Goal: Task Accomplishment & Management: Manage account settings

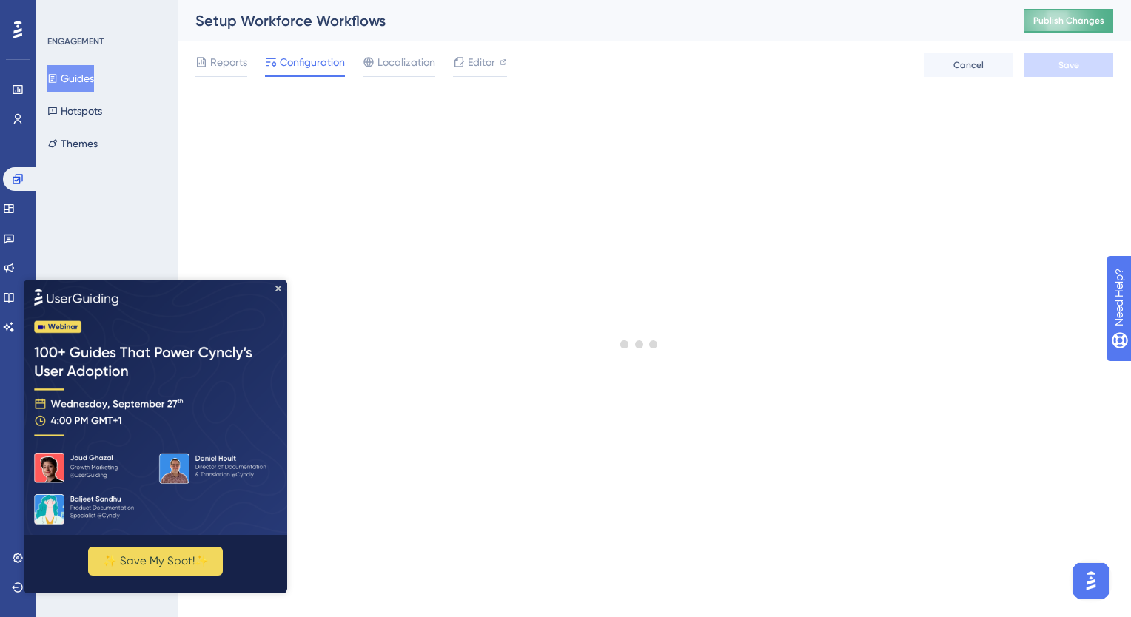
click at [1059, 22] on span "Publish Changes" at bounding box center [1068, 21] width 71 height 12
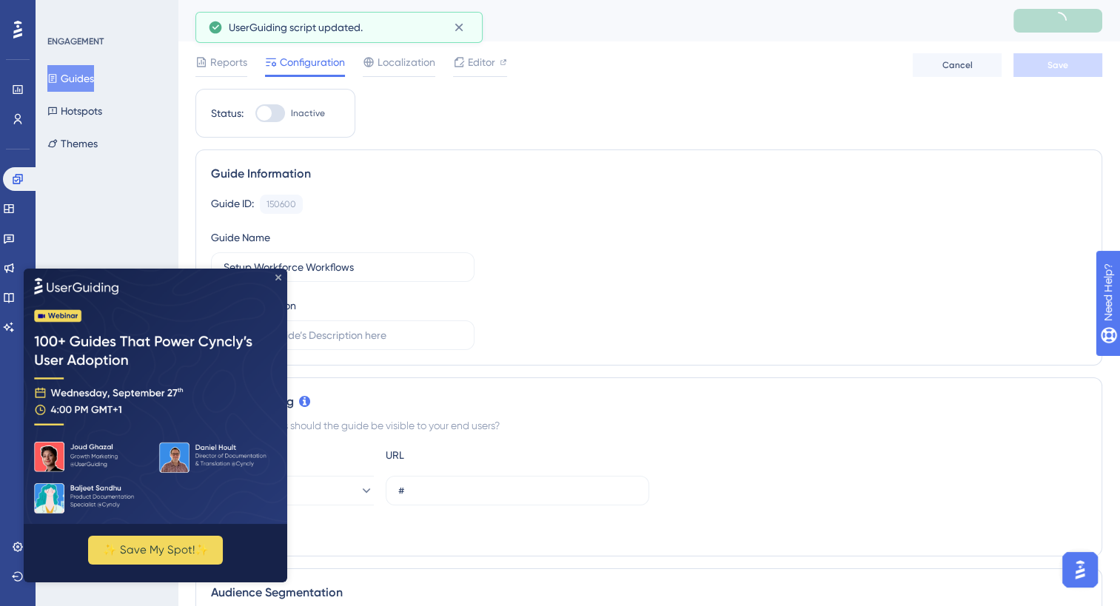
drag, startPoint x: 276, startPoint y: 278, endPoint x: 301, endPoint y: 546, distance: 269.8
click at [277, 278] on icon "Close Preview" at bounding box center [278, 278] width 6 height 6
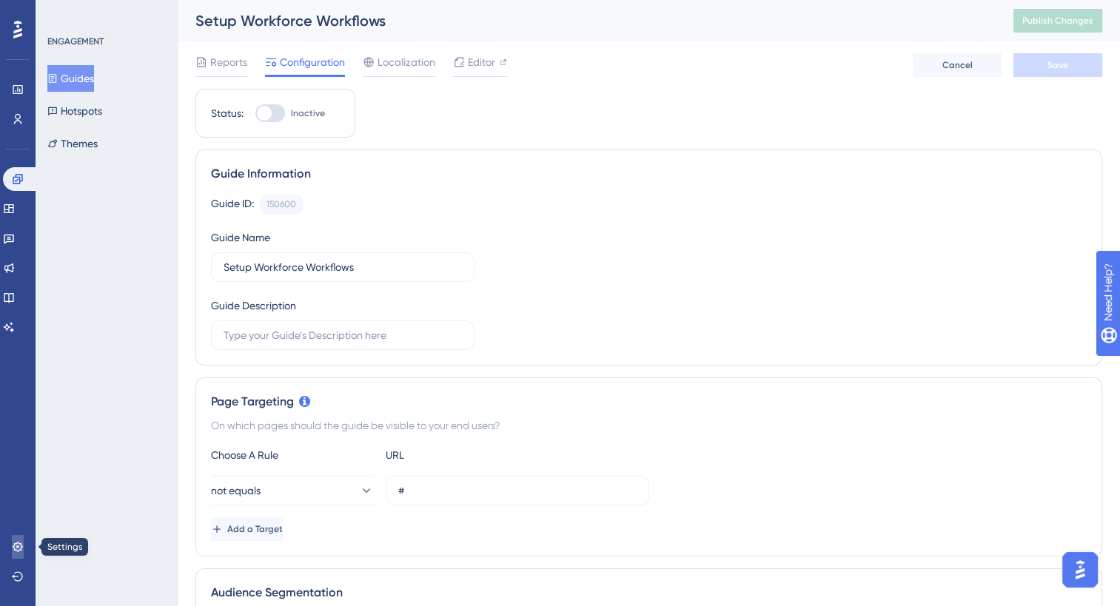
click at [21, 542] on icon at bounding box center [18, 547] width 12 height 12
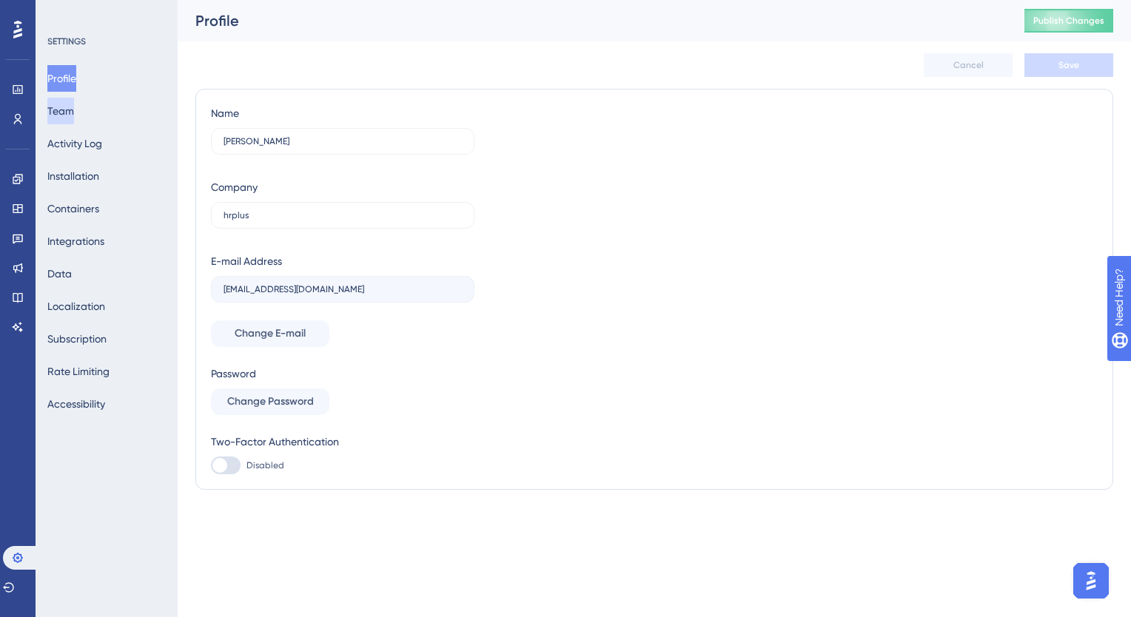
click at [74, 115] on button "Team" at bounding box center [60, 111] width 27 height 27
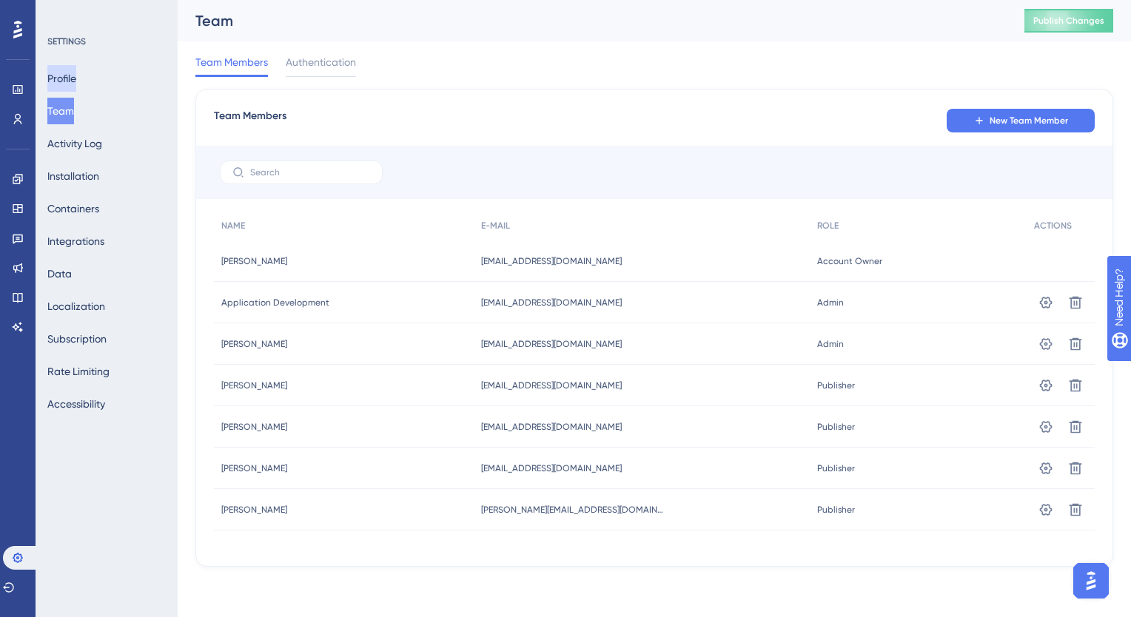
click at [76, 87] on button "Profile" at bounding box center [61, 78] width 29 height 27
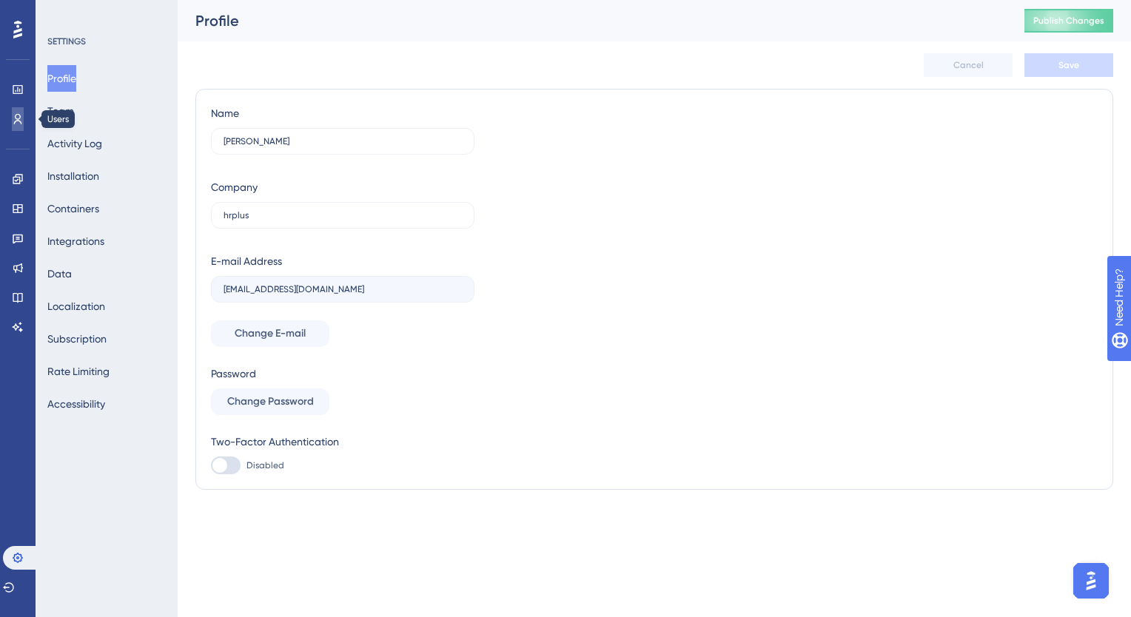
click at [24, 125] on link at bounding box center [18, 119] width 12 height 24
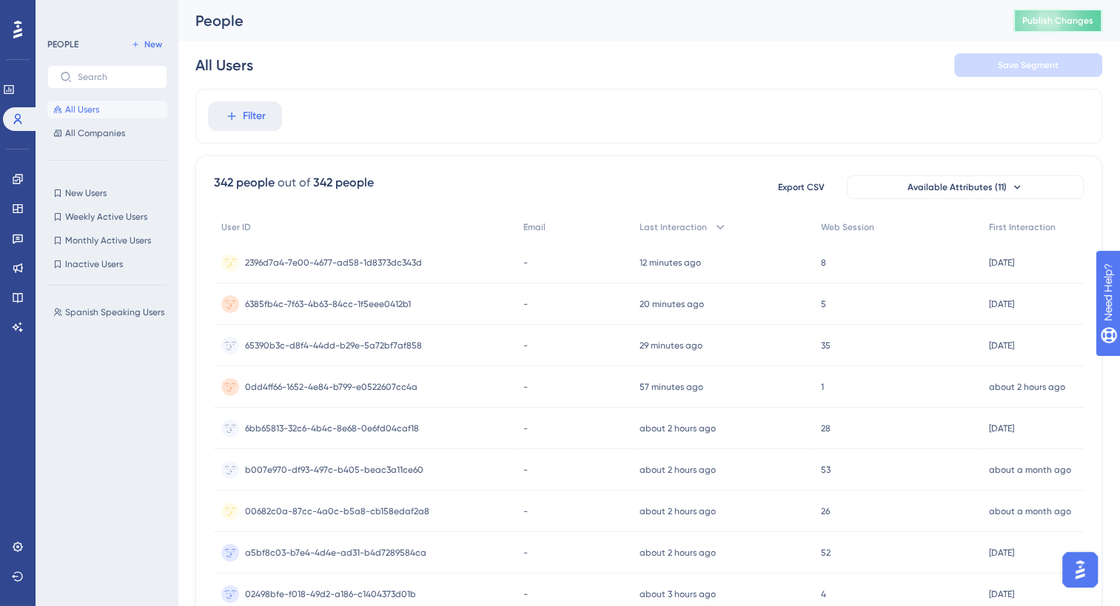
click at [1047, 31] on button "Publish Changes" at bounding box center [1057, 21] width 89 height 24
click at [1039, 26] on span "Publish Changes" at bounding box center [1057, 21] width 71 height 12
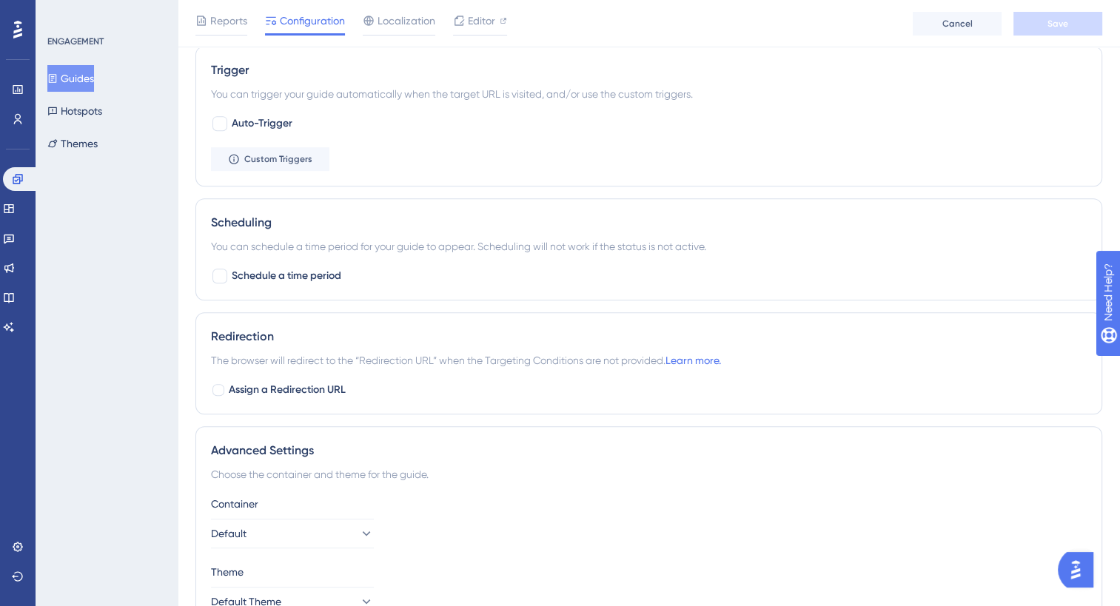
scroll to position [736, 0]
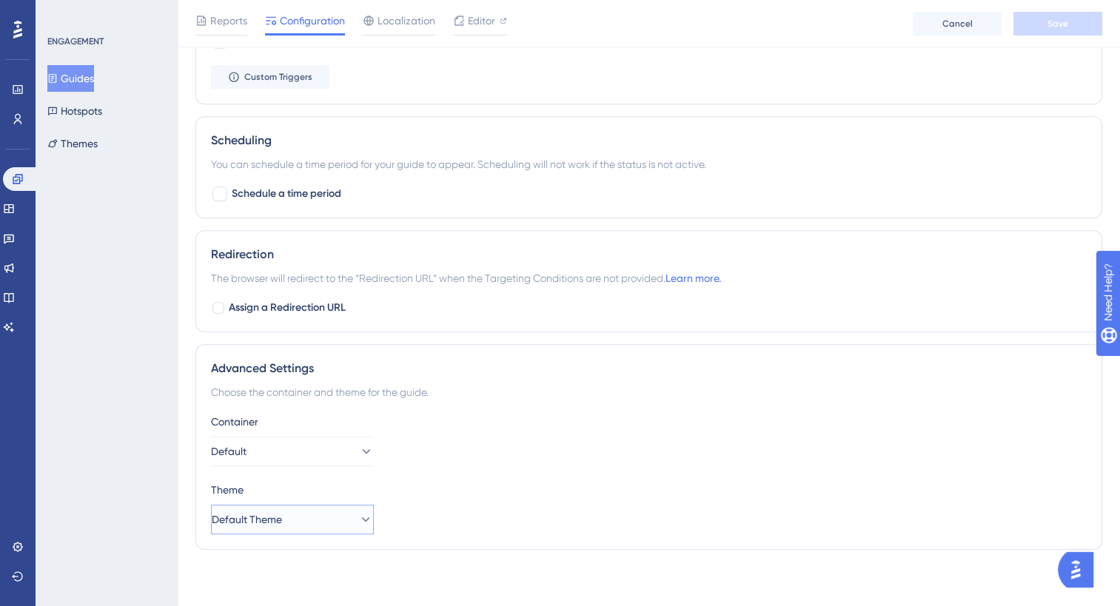
click at [358, 521] on icon at bounding box center [365, 519] width 15 height 15
click at [326, 561] on div "Default Theme Default Theme" at bounding box center [292, 565] width 120 height 30
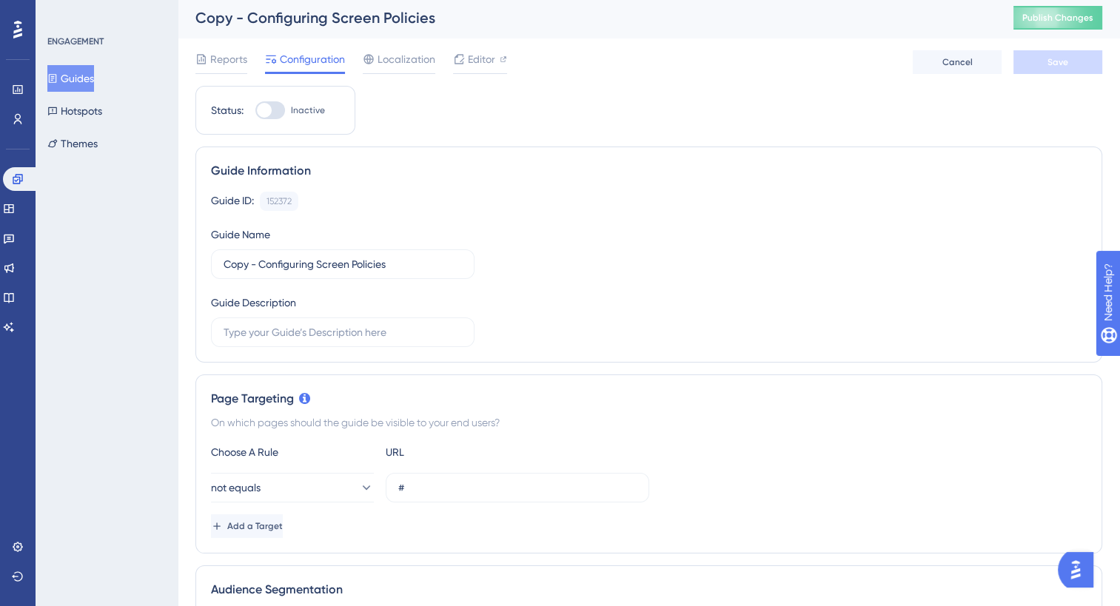
scroll to position [0, 0]
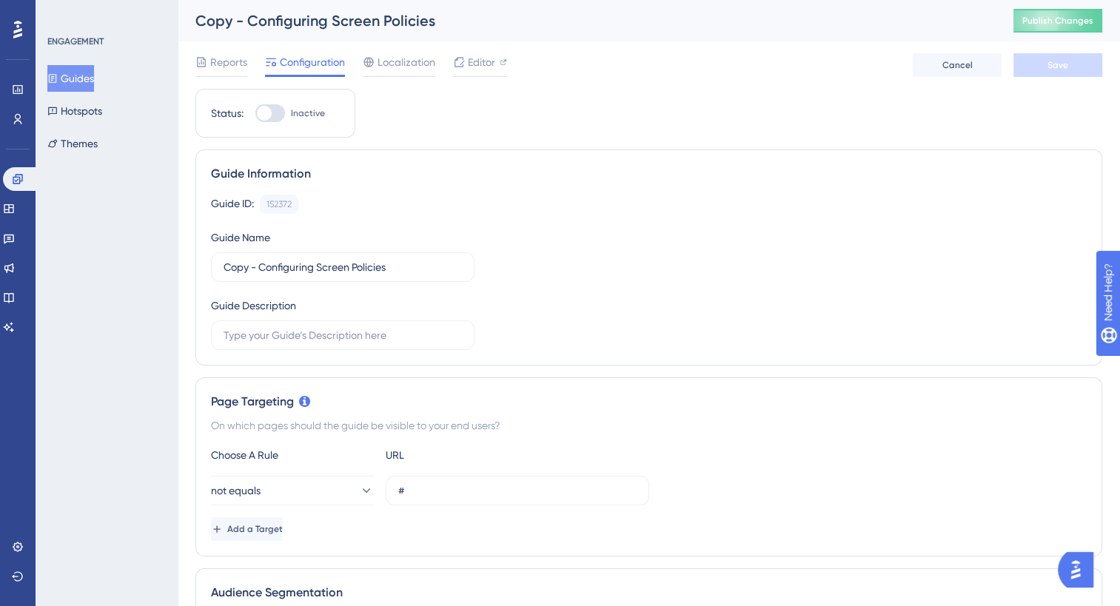
click at [264, 113] on div at bounding box center [264, 113] width 15 height 15
click at [255, 113] on input "Inactive" at bounding box center [255, 113] width 1 height 1
click at [264, 113] on div at bounding box center [270, 113] width 30 height 18
click at [255, 113] on input "Active" at bounding box center [255, 113] width 1 height 1
checkbox input "false"
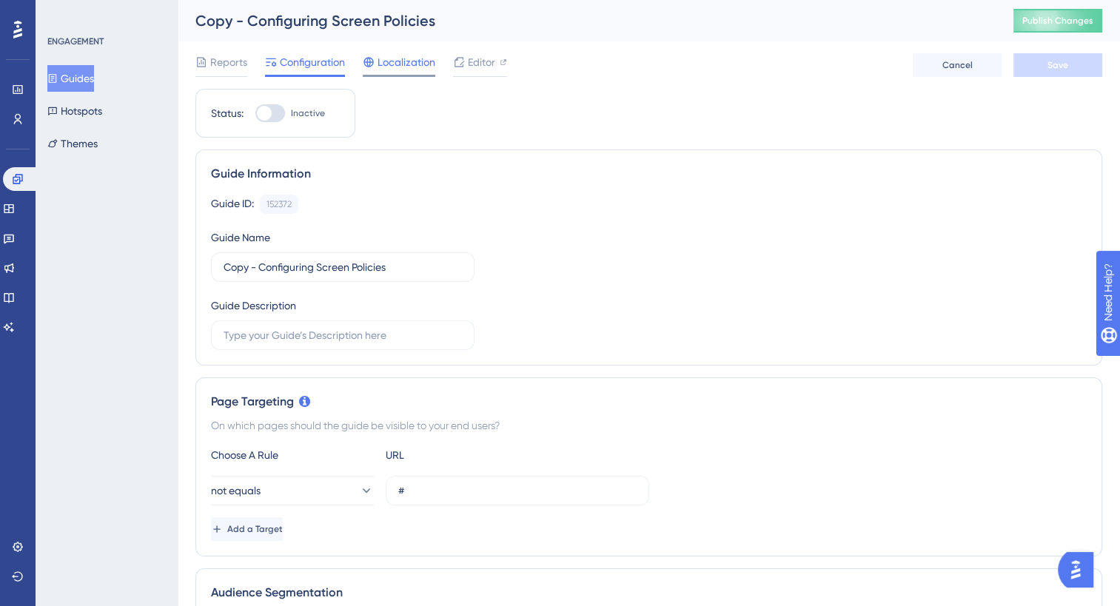
click at [389, 68] on span "Localization" at bounding box center [406, 62] width 58 height 18
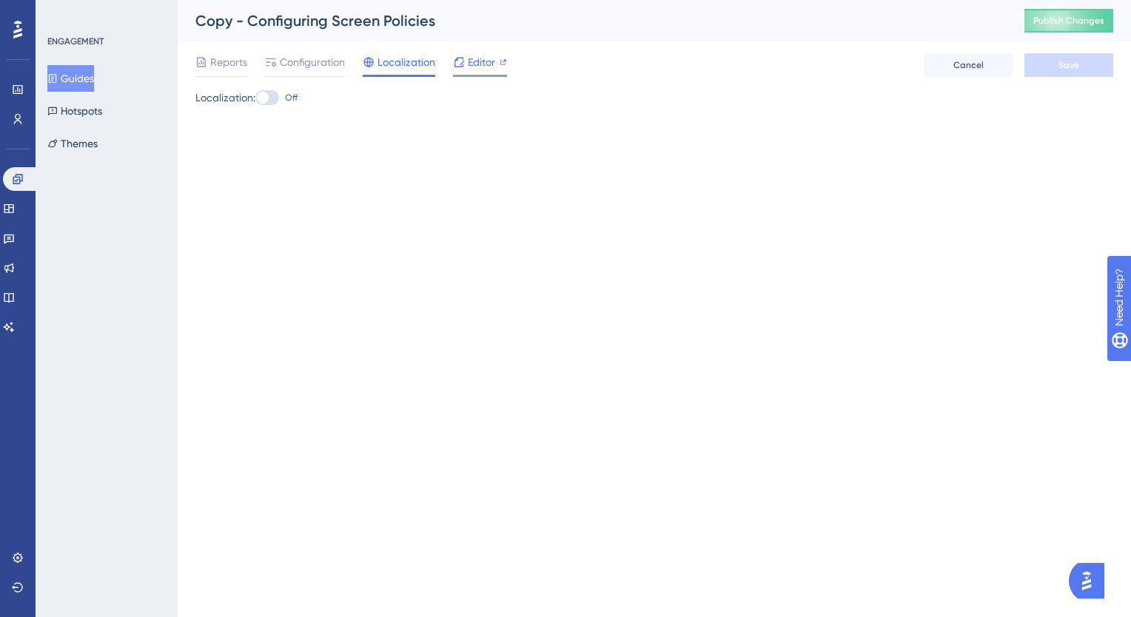
click at [485, 64] on span "Editor" at bounding box center [481, 62] width 27 height 18
click at [298, 68] on span "Configuration" at bounding box center [312, 62] width 65 height 18
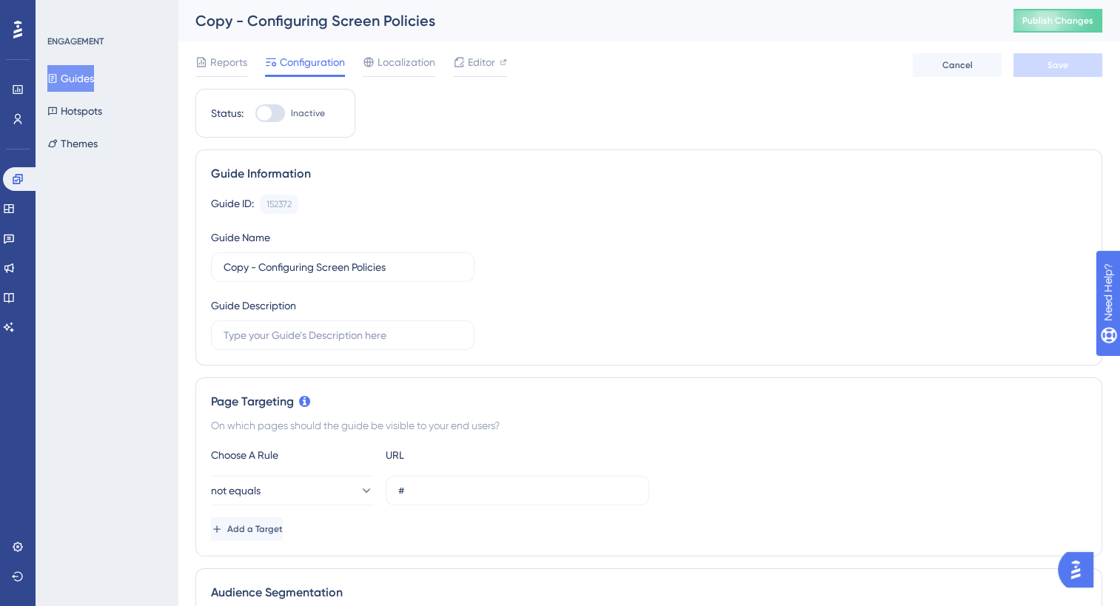
click at [269, 114] on div at bounding box center [264, 113] width 15 height 15
click at [255, 114] on input "Inactive" at bounding box center [255, 113] width 1 height 1
checkbox input "true"
click at [1061, 68] on span "Save" at bounding box center [1057, 65] width 21 height 12
